Goal: Check status

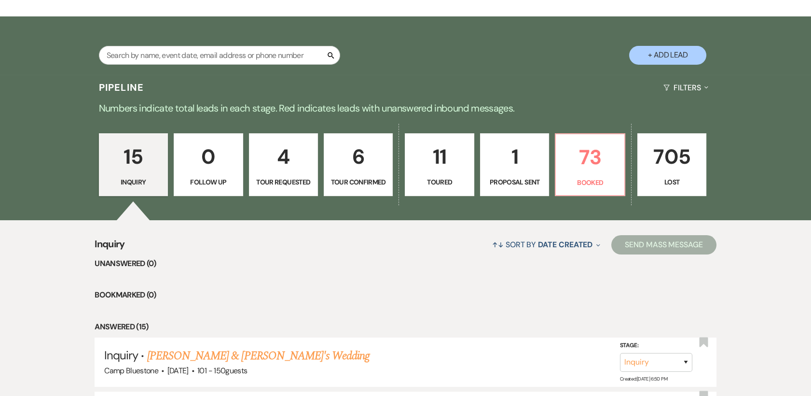
scroll to position [200, 0]
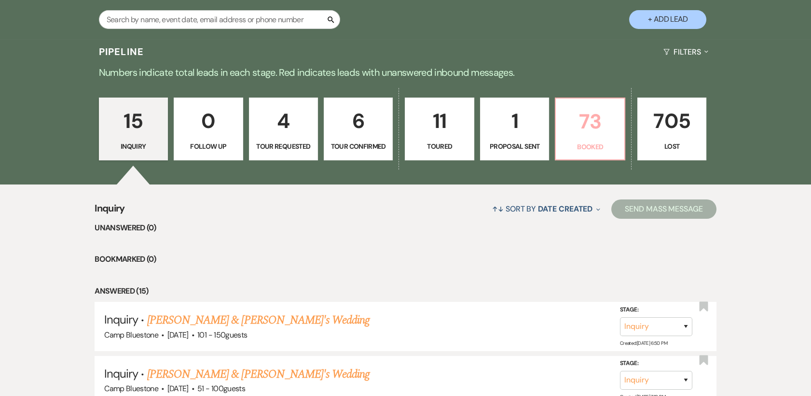
click at [592, 110] on p "73" at bounding box center [590, 121] width 56 height 32
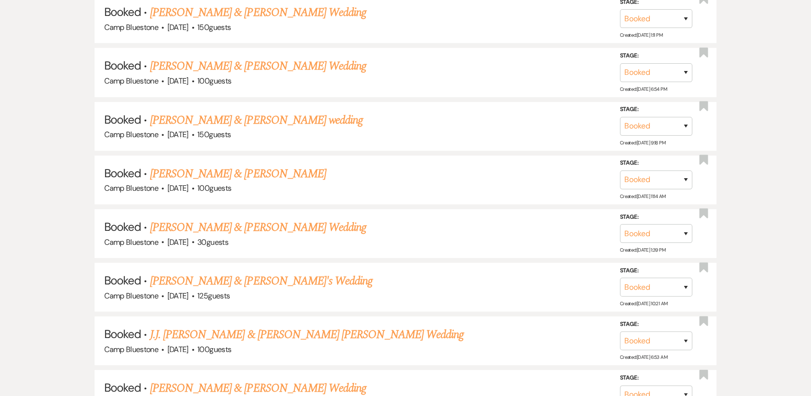
scroll to position [1322, 0]
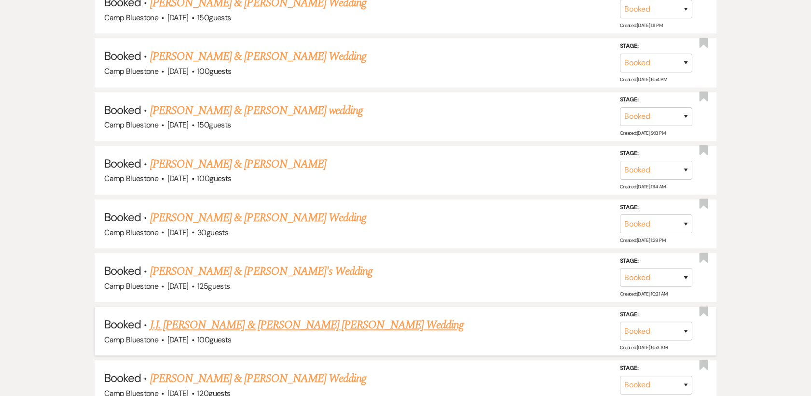
drag, startPoint x: 791, startPoint y: 366, endPoint x: 681, endPoint y: 319, distance: 119.8
click at [681, 319] on div "Booked ↑↓ Sort By Event Date Expand Send Mass Message Unanswered (1) Booked · […" at bounding box center [405, 338] width 811 height 2552
click at [294, 318] on link "J.J. [PERSON_NAME] & [PERSON_NAME] [PERSON_NAME] Wedding" at bounding box center [307, 324] width 314 height 17
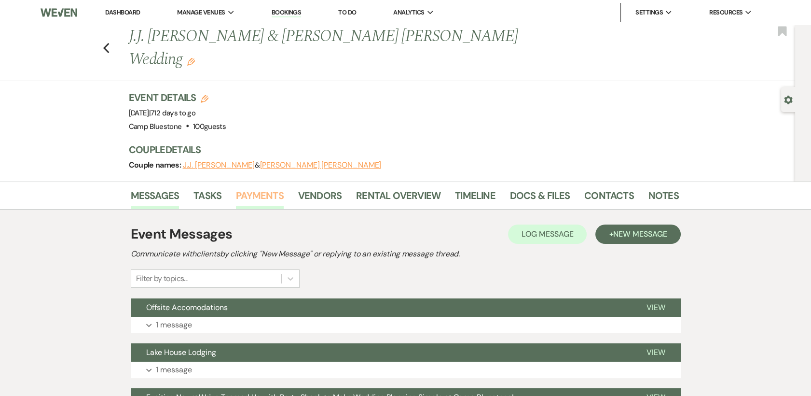
click at [266, 188] on link "Payments" at bounding box center [260, 198] width 48 height 21
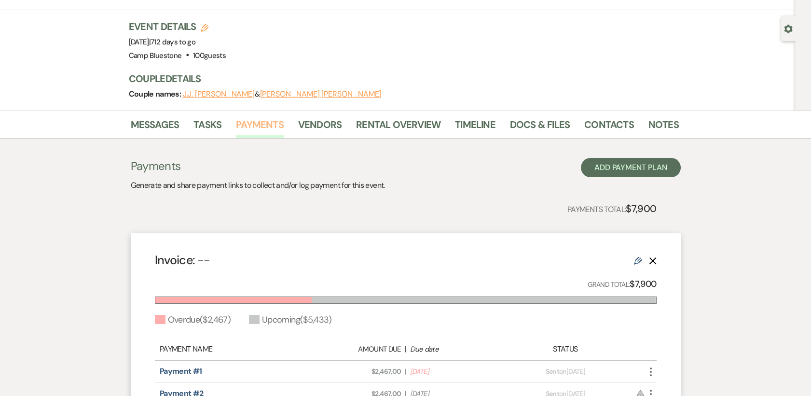
scroll to position [121, 0]
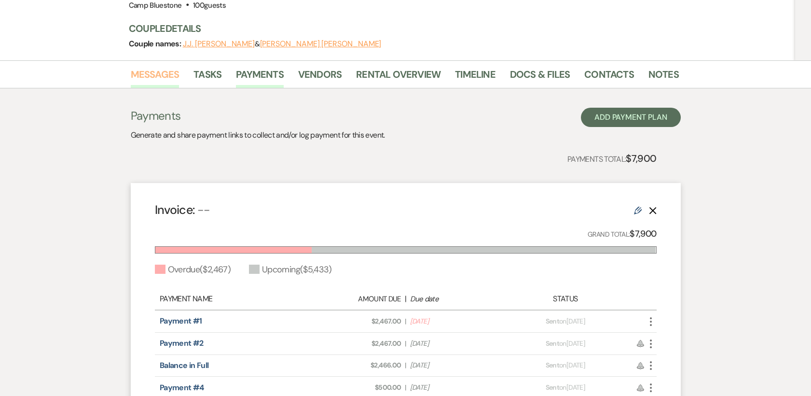
click at [167, 67] on link "Messages" at bounding box center [155, 77] width 49 height 21
